Goal: Transaction & Acquisition: Book appointment/travel/reservation

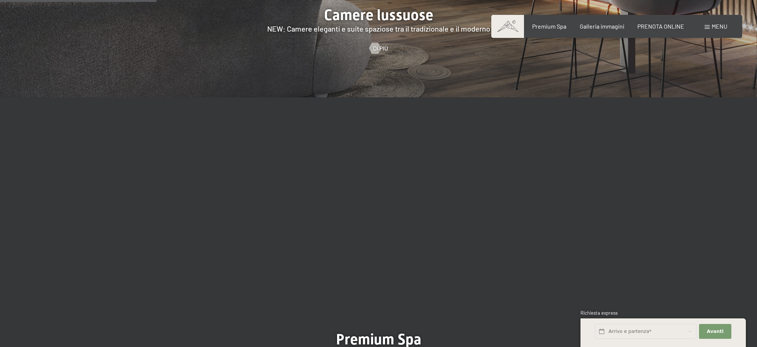
scroll to position [1002, 0]
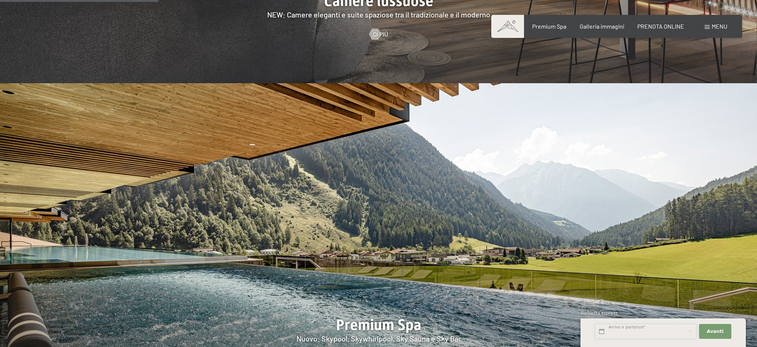
click at [623, 331] on input "text" at bounding box center [645, 331] width 101 height 15
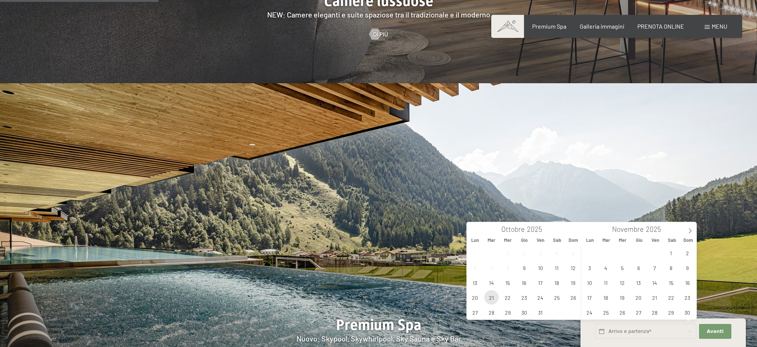
click at [493, 300] on span "21" at bounding box center [491, 297] width 14 height 14
click at [512, 300] on span "22" at bounding box center [507, 297] width 14 height 14
type input "Mar. 21/10/2025 - Mer. 22/10/2025"
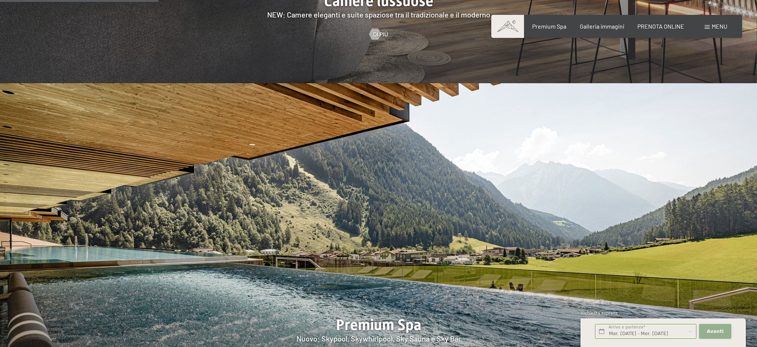
click at [711, 332] on span "Avanti" at bounding box center [714, 331] width 17 height 7
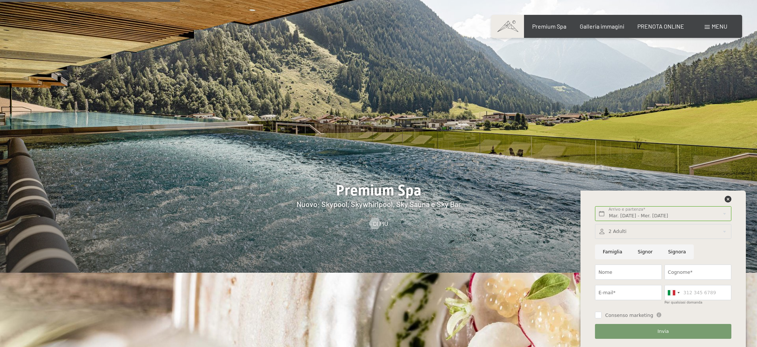
scroll to position [1138, 0]
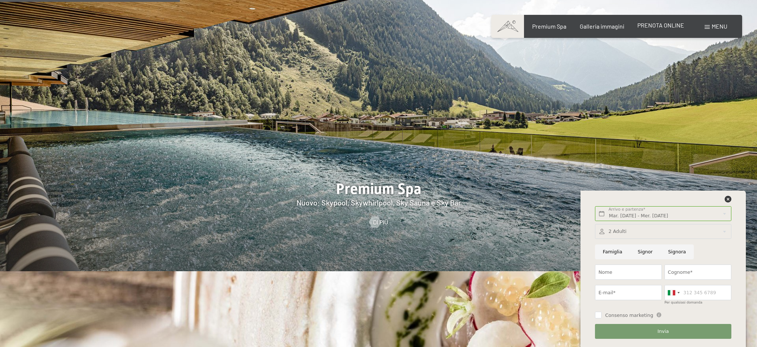
click at [669, 26] on span "PRENOTA ONLINE" at bounding box center [660, 25] width 47 height 7
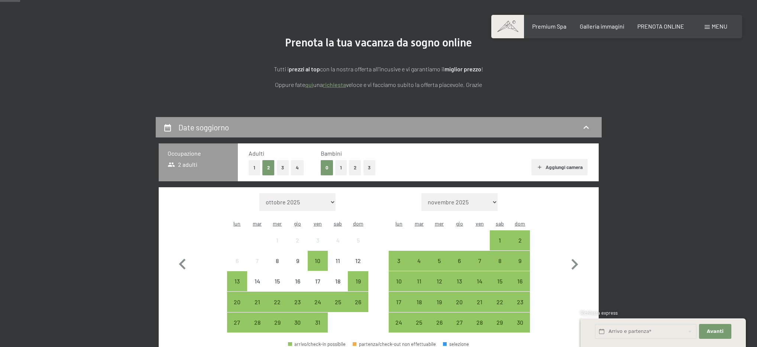
scroll to position [130, 0]
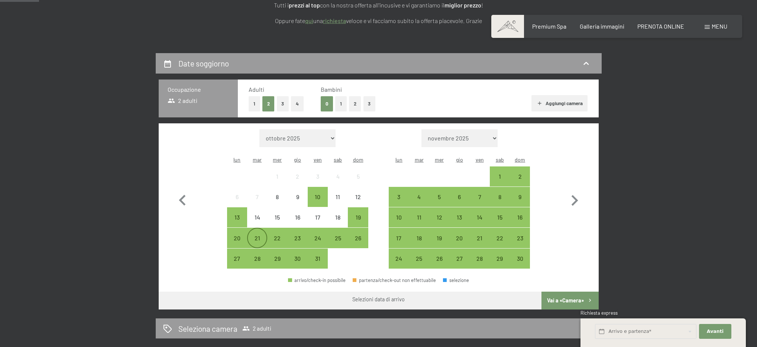
click at [260, 235] on div "21" at bounding box center [257, 244] width 19 height 19
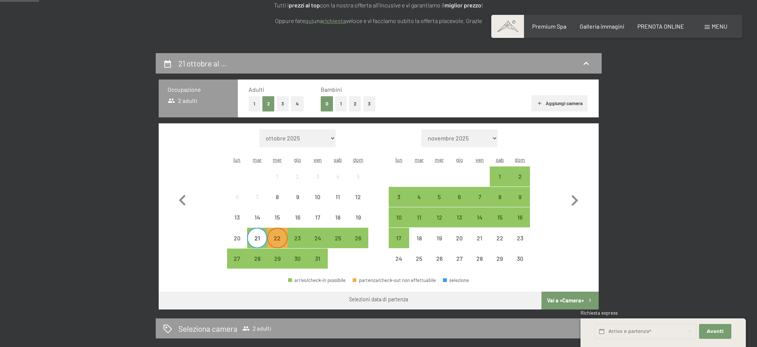
click at [280, 235] on div "22" at bounding box center [277, 244] width 19 height 19
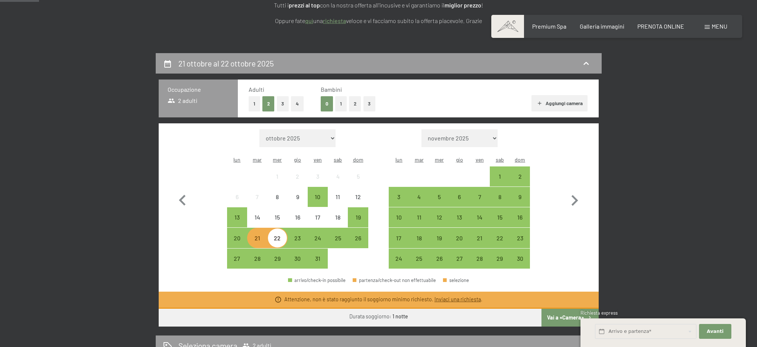
click at [257, 235] on div "21" at bounding box center [257, 244] width 19 height 19
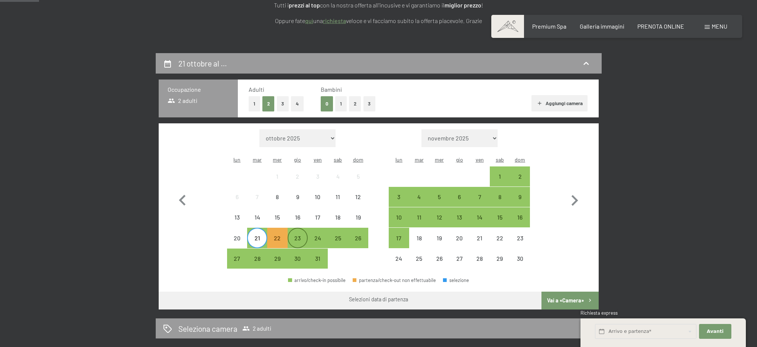
click at [301, 235] on div "23" at bounding box center [297, 244] width 19 height 19
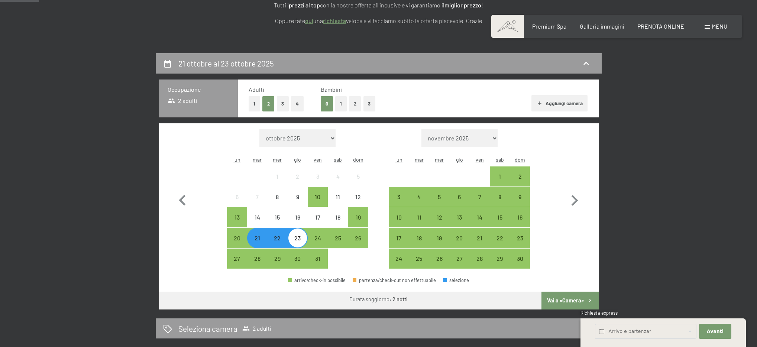
click at [559, 292] on button "Vai a «Camera»" at bounding box center [569, 301] width 57 height 18
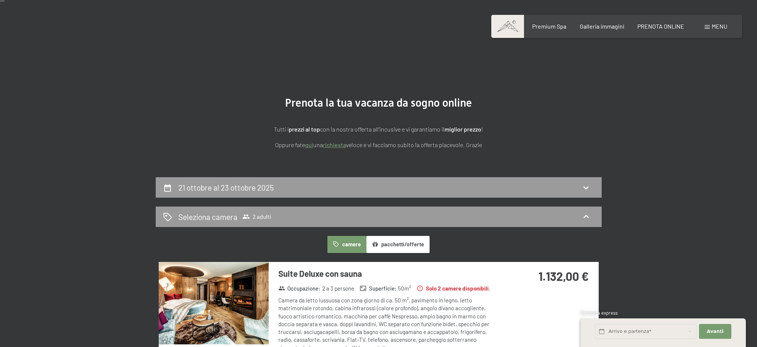
scroll to position [0, 0]
